Goal: Navigation & Orientation: Find specific page/section

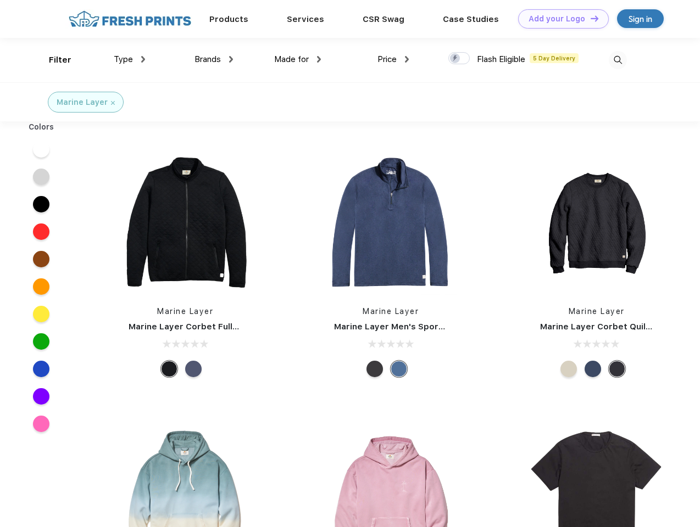
click at [559, 19] on link "Add your Logo Design Tool" at bounding box center [563, 18] width 91 height 19
click at [0, 0] on div "Design Tool" at bounding box center [0, 0] width 0 height 0
click at [589, 18] on link "Add your Logo Design Tool" at bounding box center [563, 18] width 91 height 19
click at [53, 60] on div "Filter" at bounding box center [60, 60] width 23 height 13
click at [130, 59] on span "Type" at bounding box center [123, 59] width 19 height 10
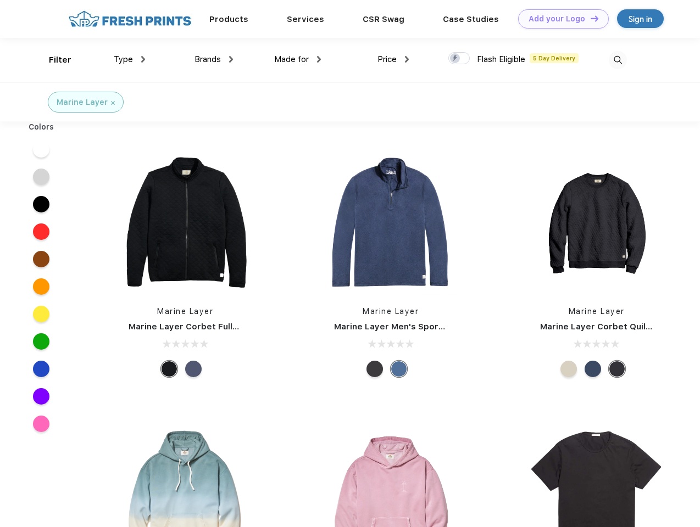
click at [214, 59] on span "Brands" at bounding box center [207, 59] width 26 height 10
click at [298, 59] on span "Made for" at bounding box center [291, 59] width 35 height 10
click at [393, 59] on span "Price" at bounding box center [386, 59] width 19 height 10
click at [459, 59] on div at bounding box center [458, 58] width 21 height 12
click at [455, 59] on input "checkbox" at bounding box center [451, 55] width 7 height 7
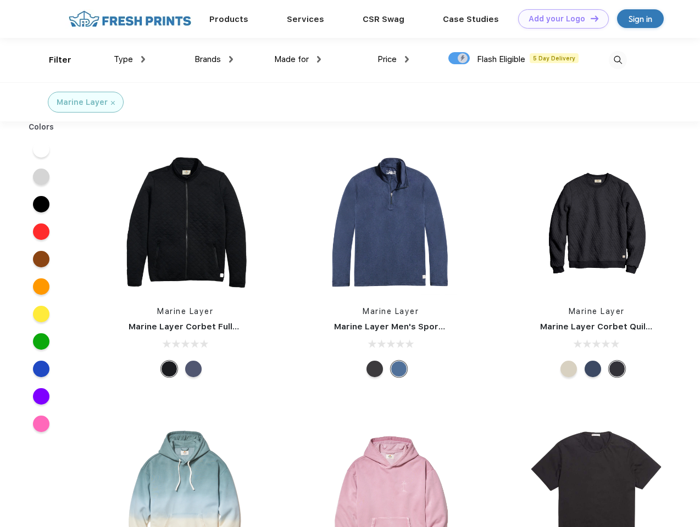
click at [617, 60] on img at bounding box center [617, 60] width 18 height 18
